Goal: Task Accomplishment & Management: Use online tool/utility

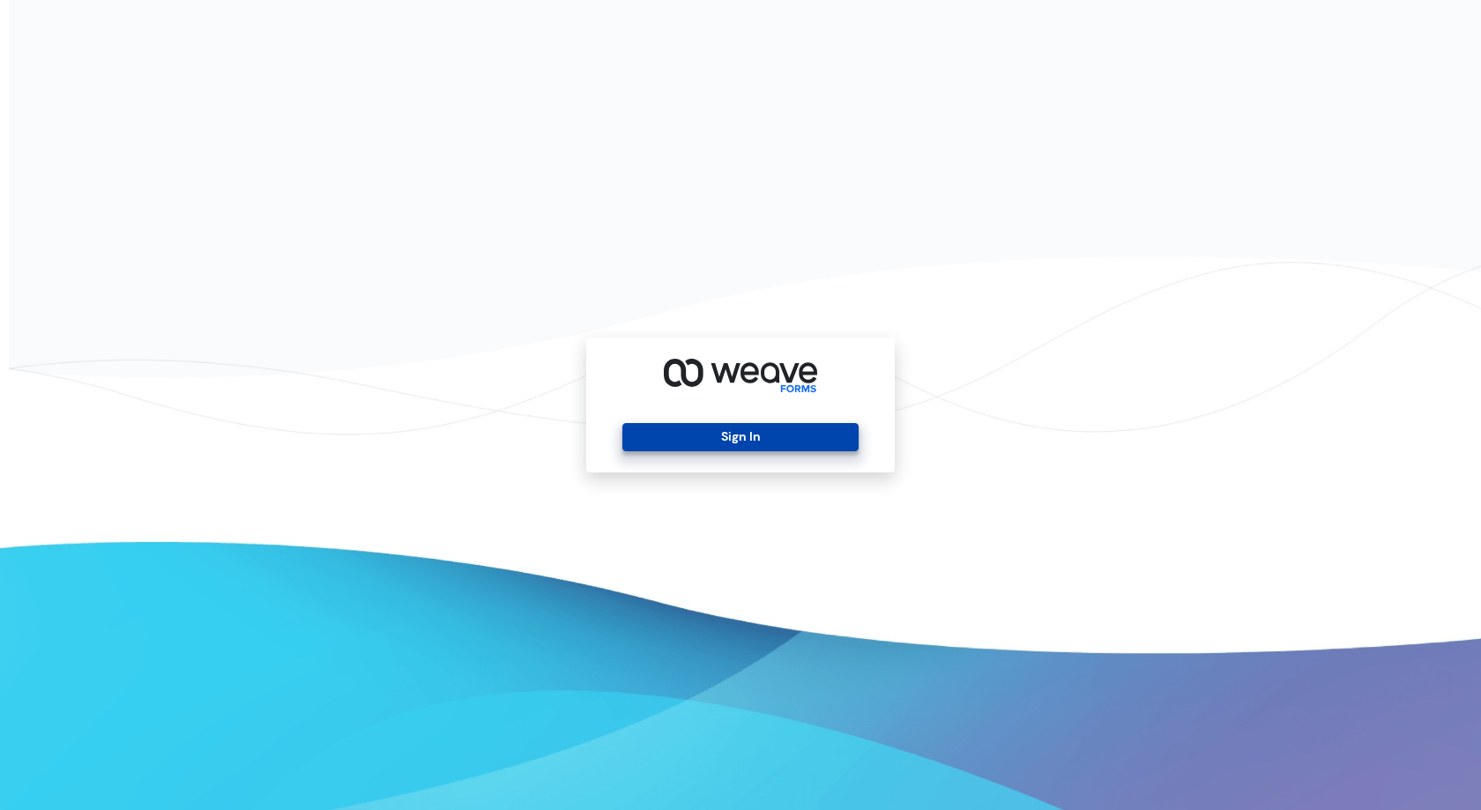
click at [815, 427] on button "Sign In" at bounding box center [739, 437] width 235 height 28
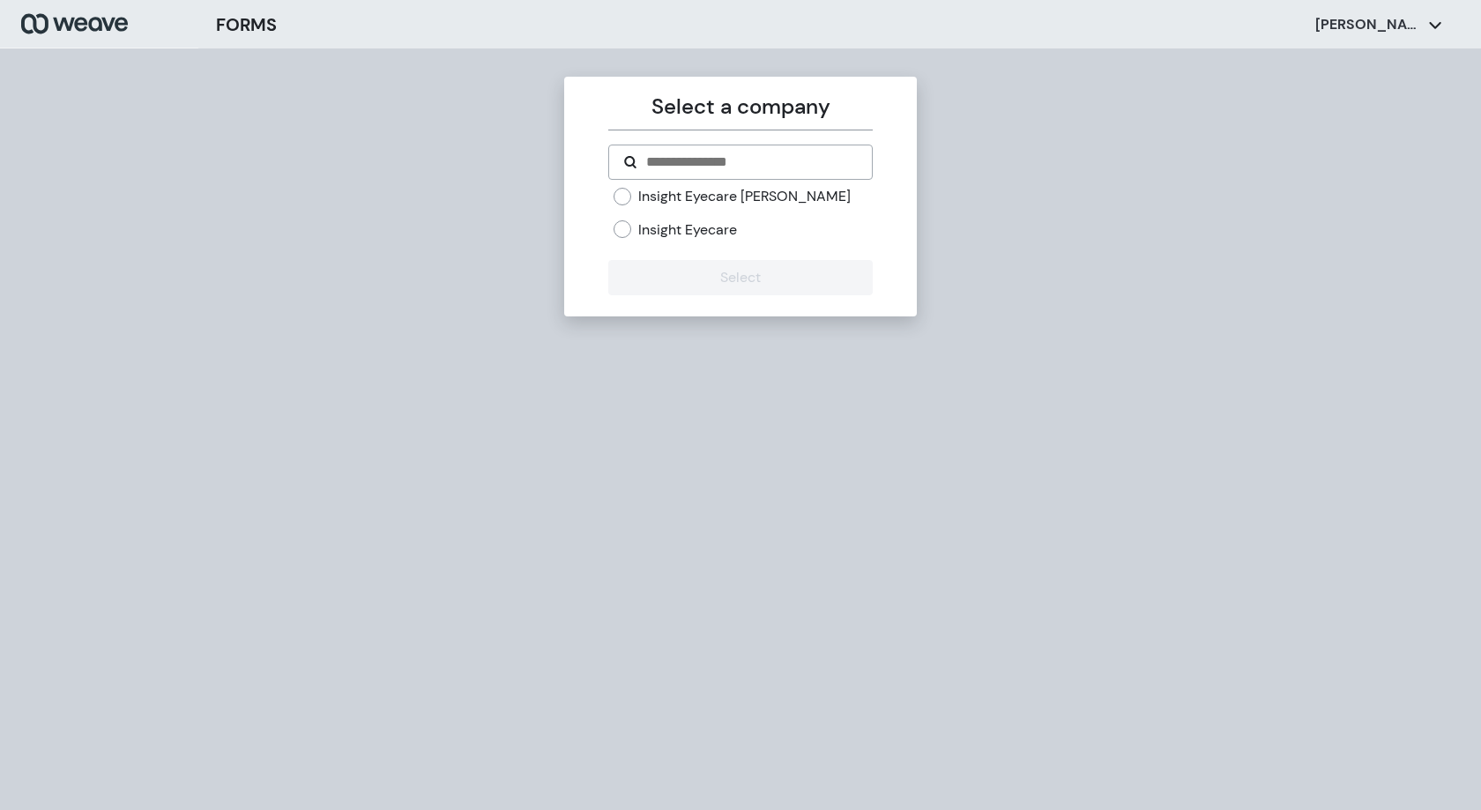
click at [756, 194] on label "Insight Eyecare [PERSON_NAME]" at bounding box center [744, 196] width 212 height 19
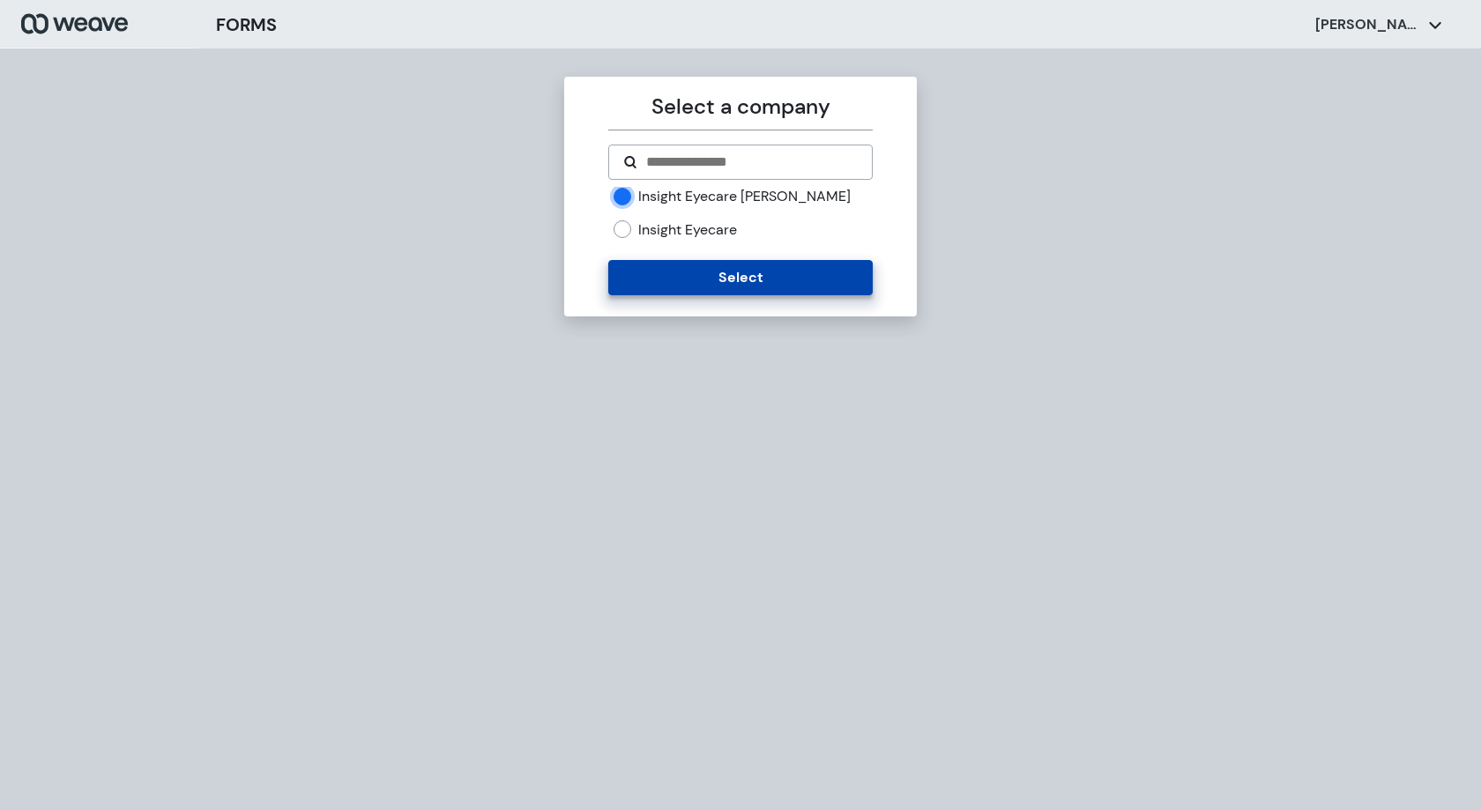
click at [772, 290] on button "Select" at bounding box center [740, 277] width 264 height 35
